Goal: Task Accomplishment & Management: Manage account settings

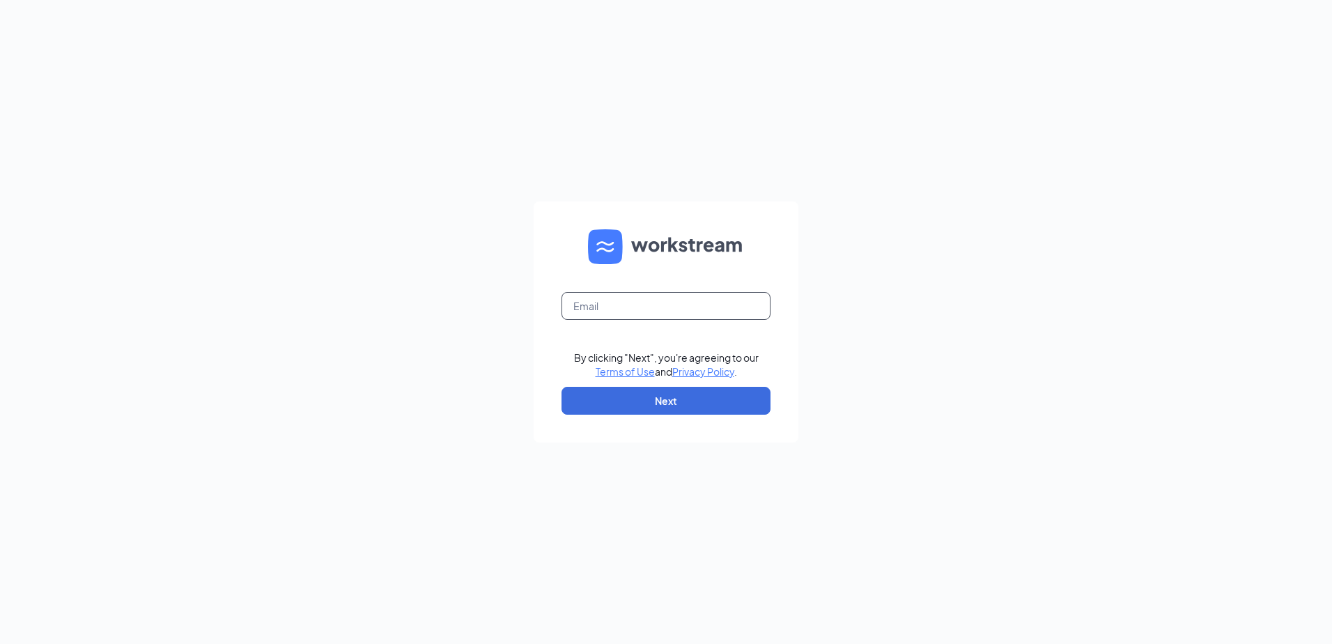
click at [635, 314] on input "text" at bounding box center [666, 306] width 209 height 28
type input "[EMAIL_ADDRESS][DOMAIN_NAME]"
click at [633, 394] on button "Next" at bounding box center [666, 401] width 209 height 28
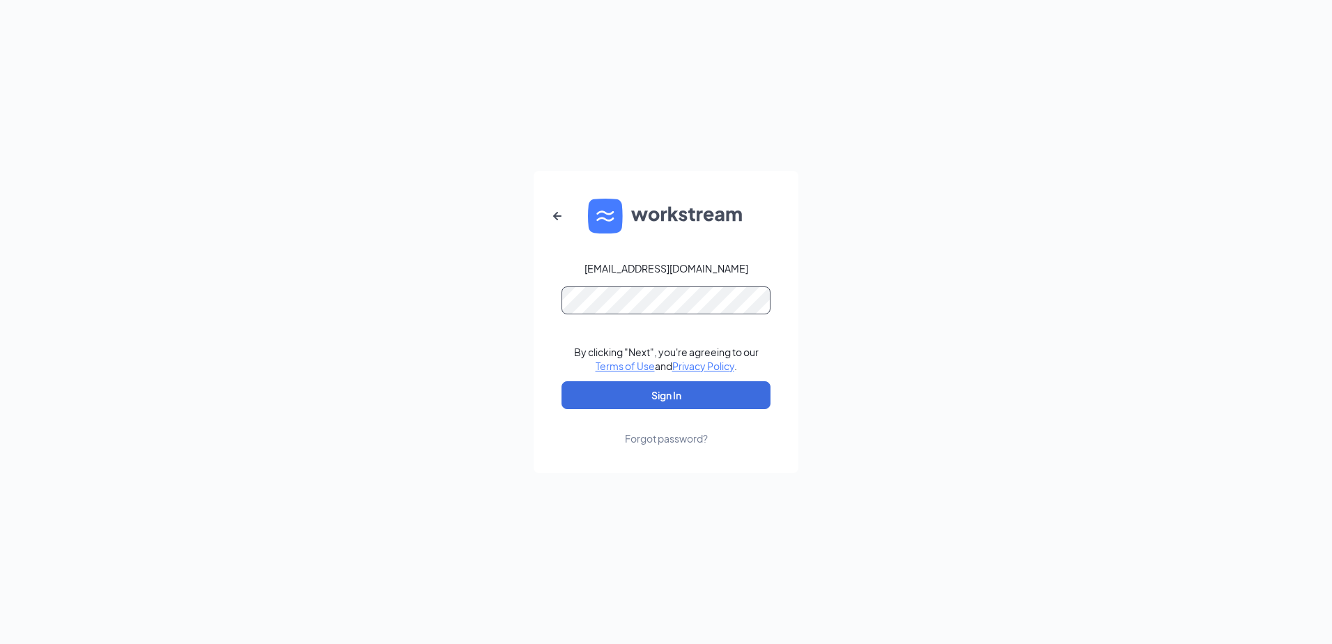
click at [562, 381] on button "Sign In" at bounding box center [666, 395] width 209 height 28
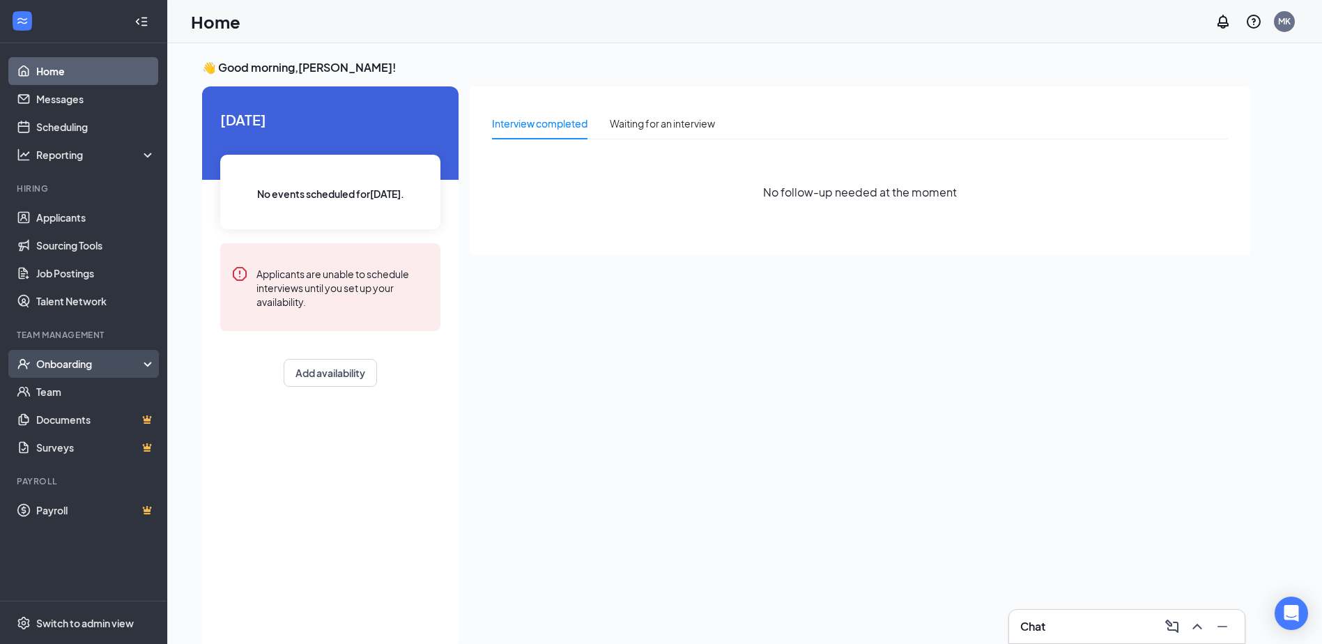
click at [66, 367] on div "Onboarding" at bounding box center [89, 364] width 107 height 14
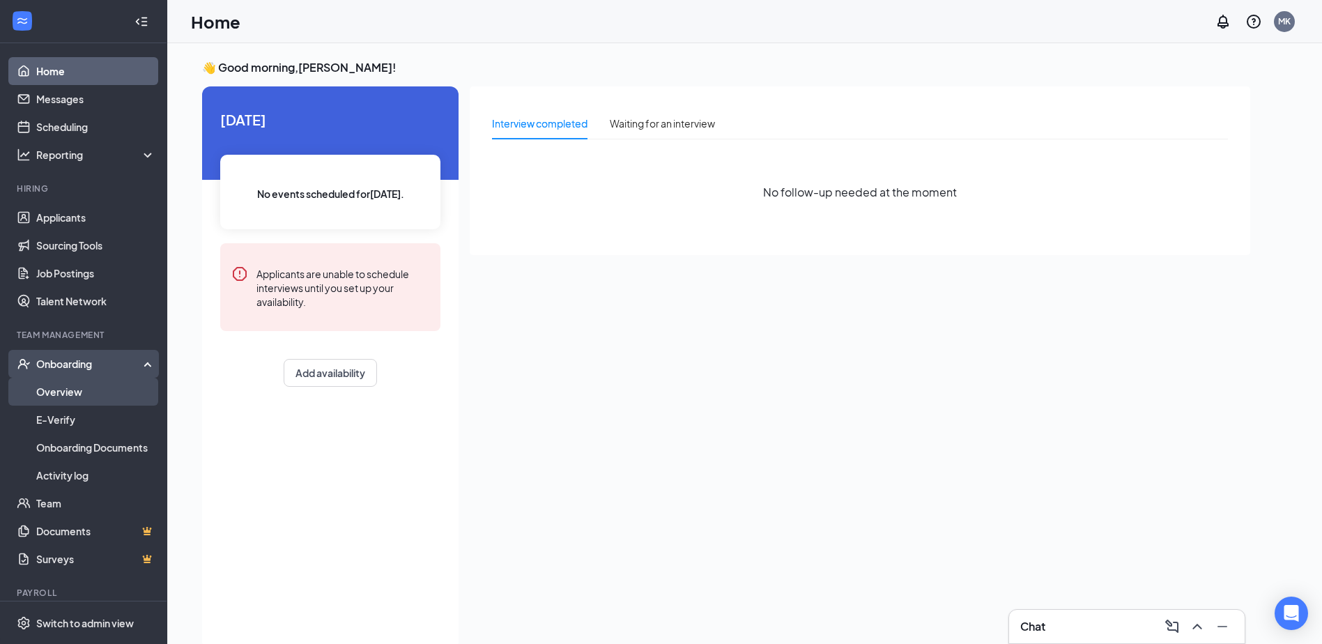
click at [77, 392] on link "Overview" at bounding box center [95, 392] width 119 height 28
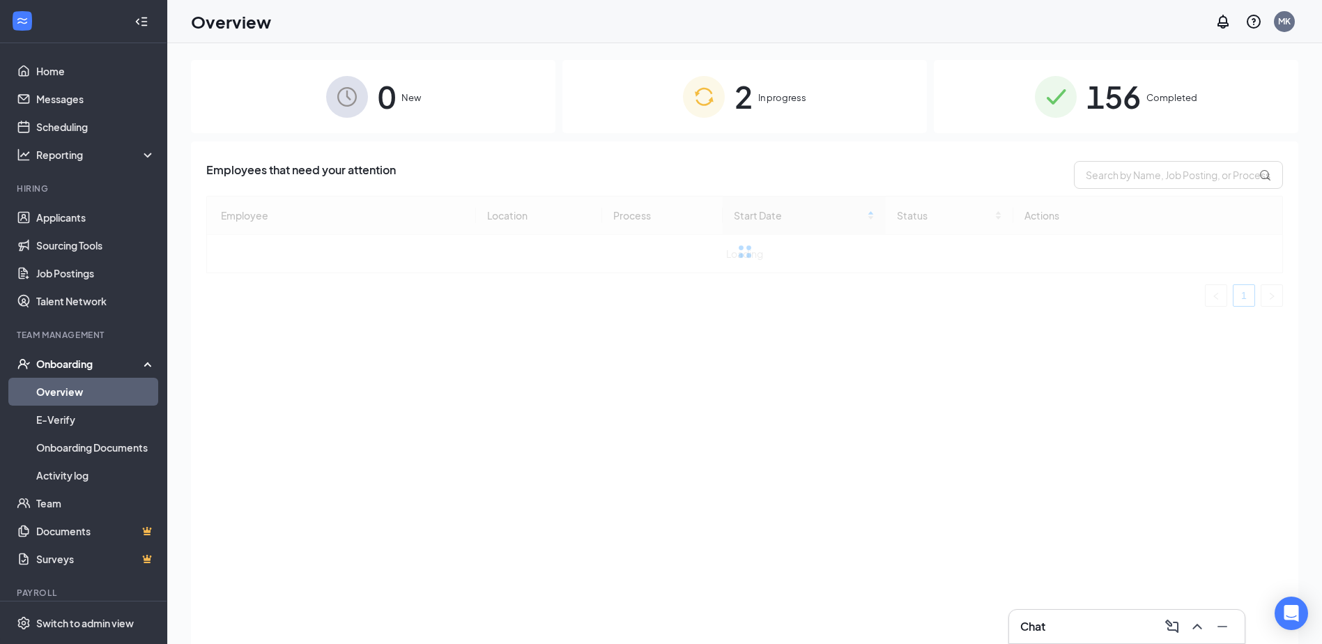
click at [1134, 91] on span "156" at bounding box center [1113, 96] width 54 height 48
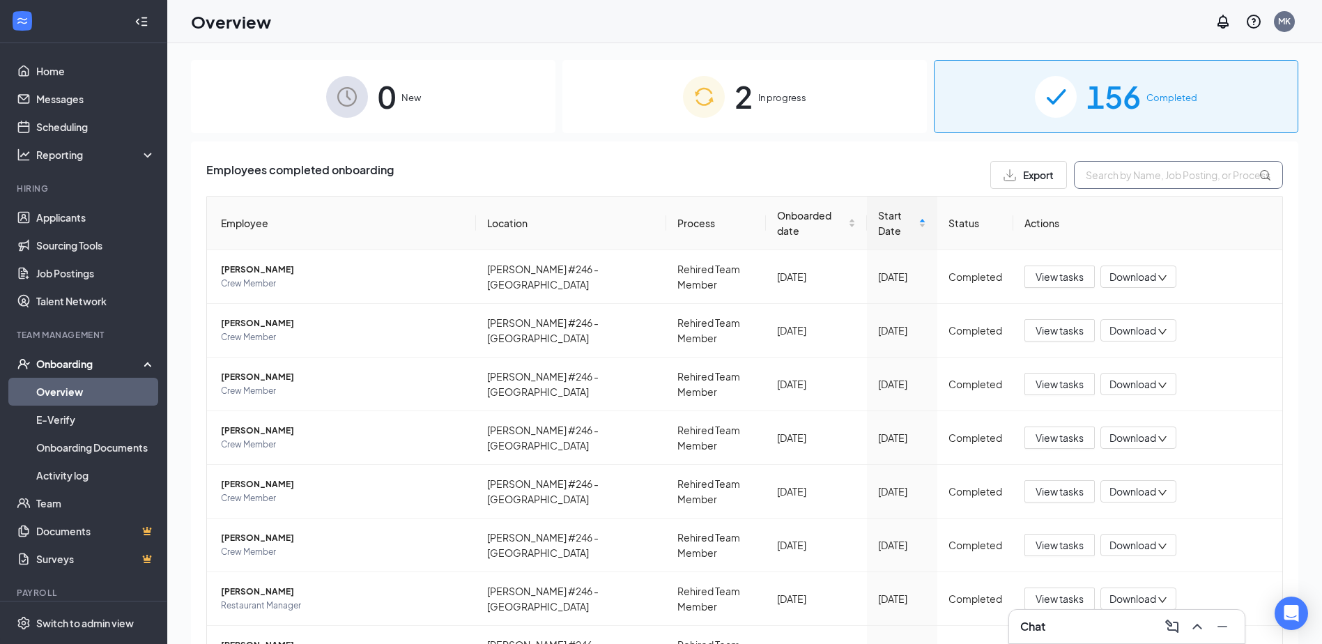
click at [1111, 181] on input "text" at bounding box center [1178, 175] width 209 height 28
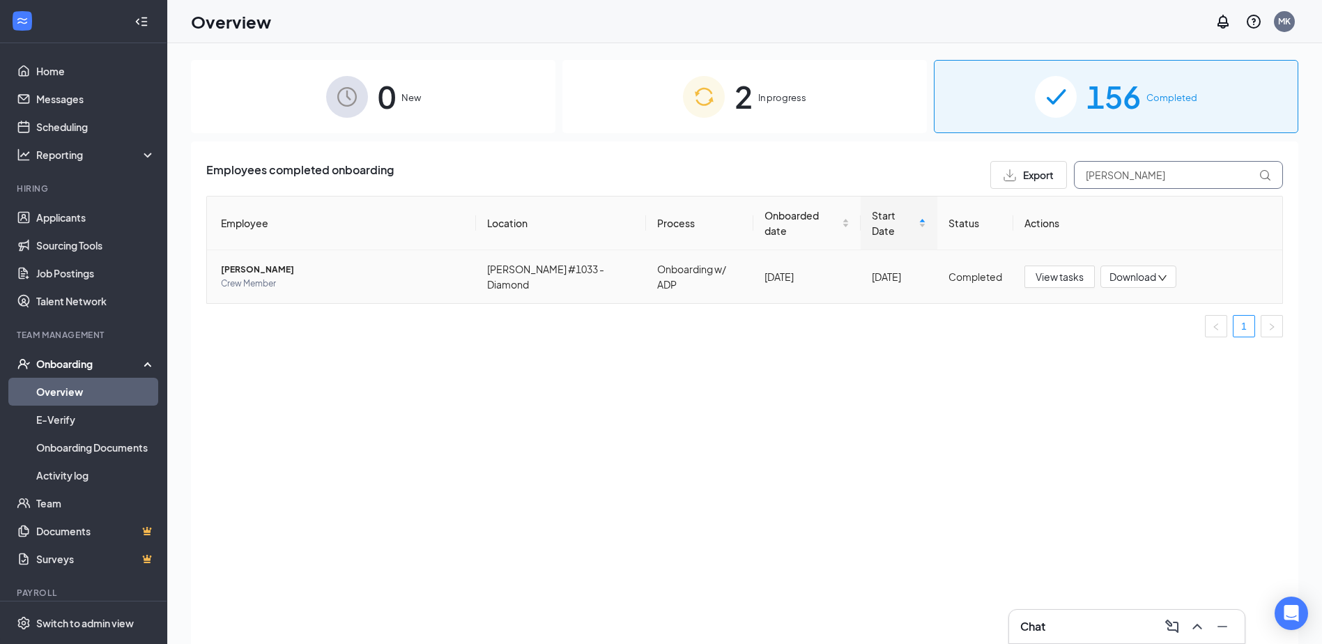
type input "aldo"
click at [266, 263] on span "Aldo Garcia-Diaz" at bounding box center [343, 270] width 244 height 14
